Goal: Task Accomplishment & Management: Manage account settings

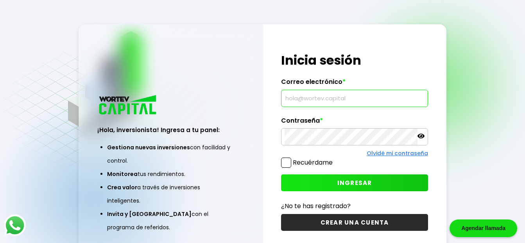
click at [308, 100] on input "text" at bounding box center [355, 98] width 140 height 16
type input "[EMAIL_ADDRESS][DOMAIN_NAME]"
click at [341, 181] on span "INGRESAR" at bounding box center [355, 182] width 35 height 8
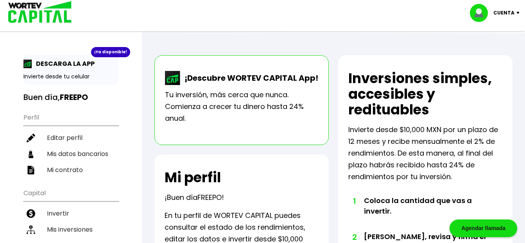
click at [503, 11] on p "Cuenta" at bounding box center [504, 13] width 21 height 12
click at [485, 52] on li "Cerrar sesión" at bounding box center [496, 52] width 63 height 16
